Goal: Find specific page/section: Find specific page/section

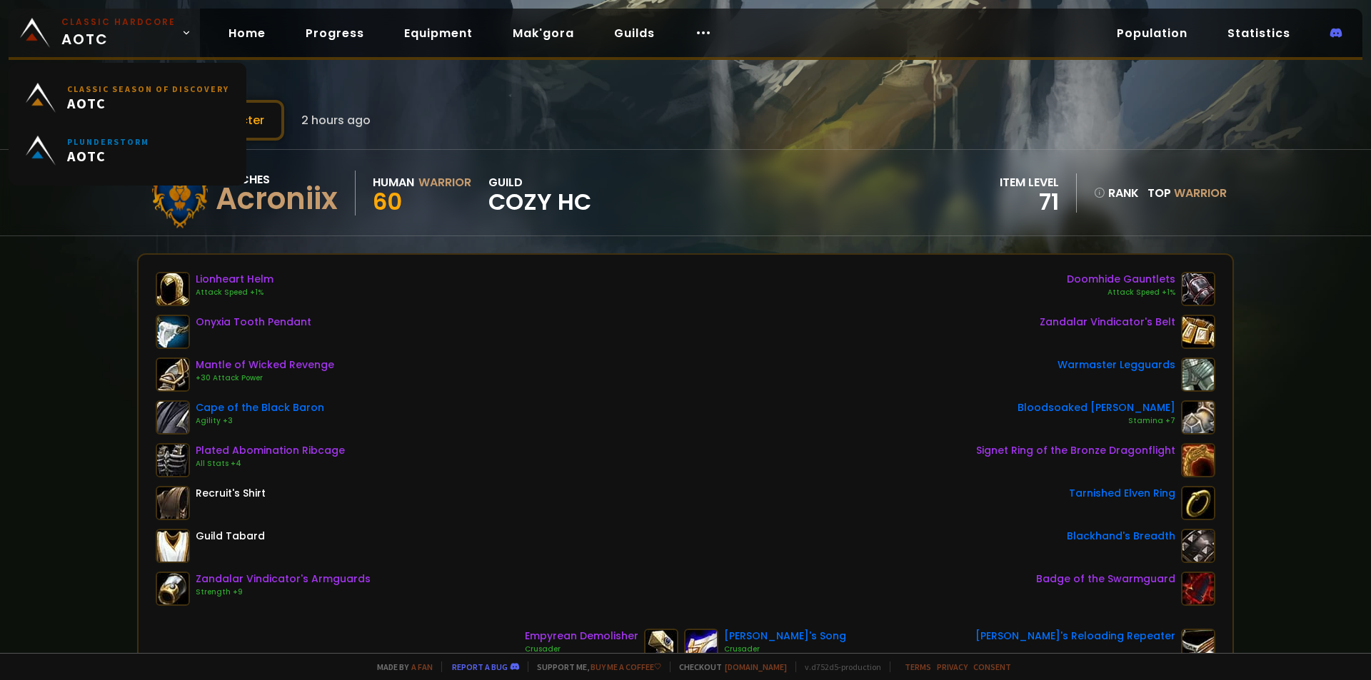
click at [91, 38] on span "Classic Hardcore AOTC" at bounding box center [118, 33] width 114 height 34
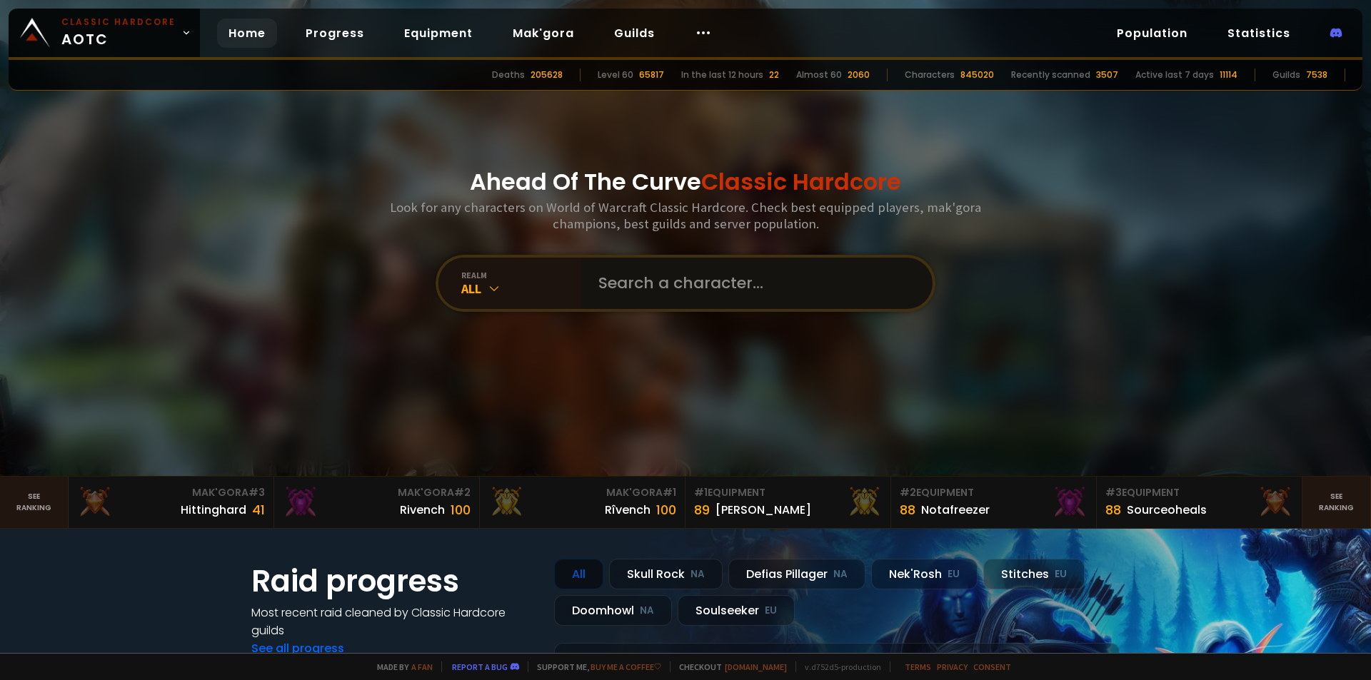
click at [702, 296] on input "text" at bounding box center [753, 283] width 326 height 51
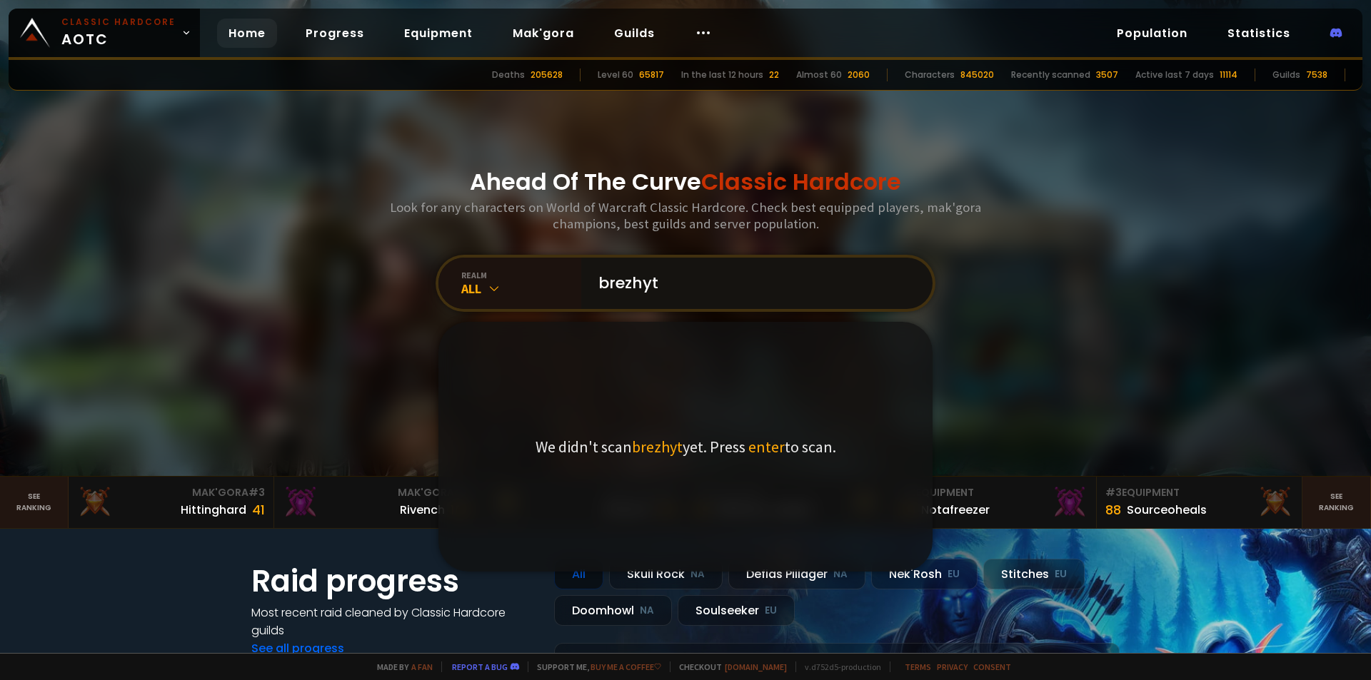
type input "brezhytf"
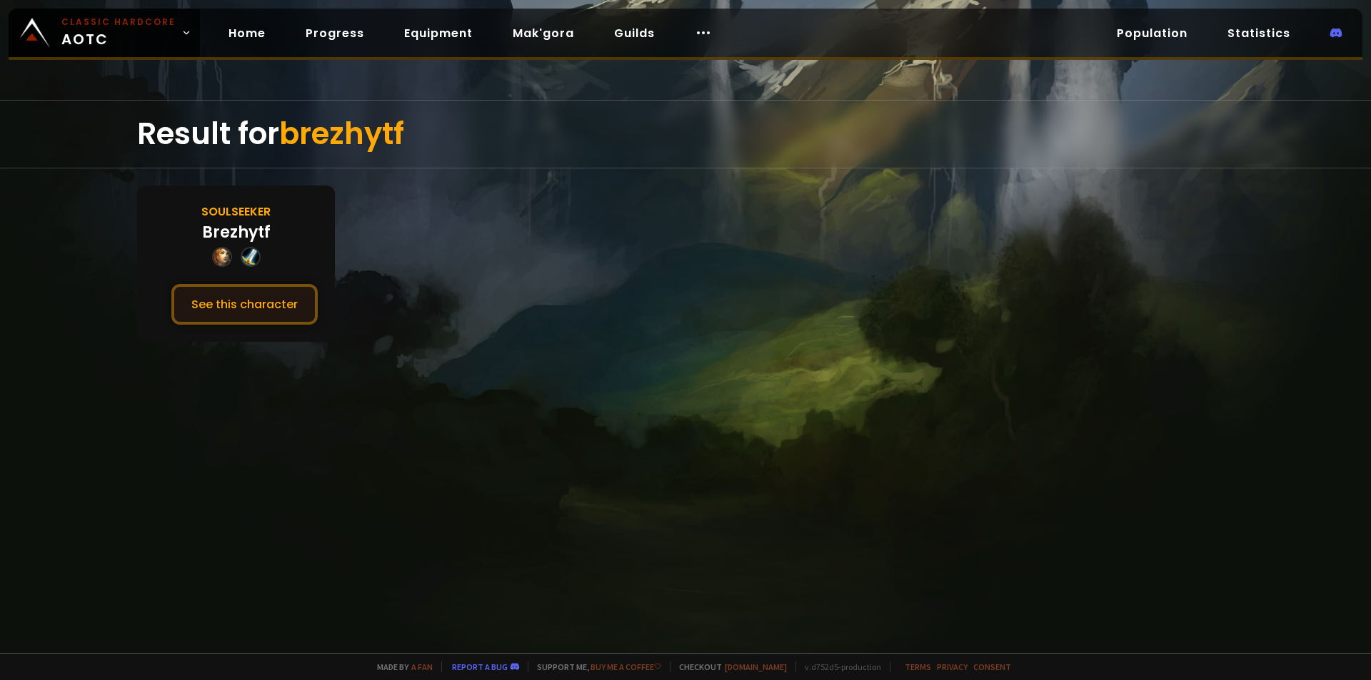
click at [208, 306] on button "See this character" at bounding box center [244, 304] width 146 height 41
